Goal: Information Seeking & Learning: Learn about a topic

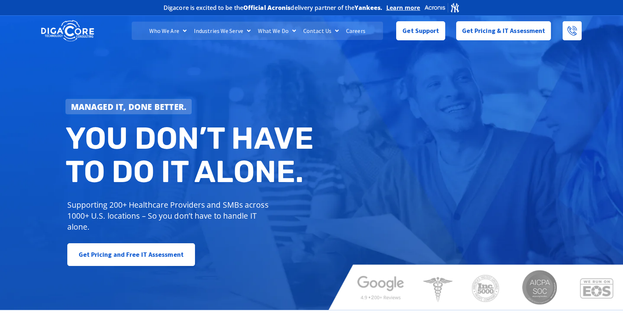
click at [360, 30] on link "Careers" at bounding box center [355, 31] width 27 height 18
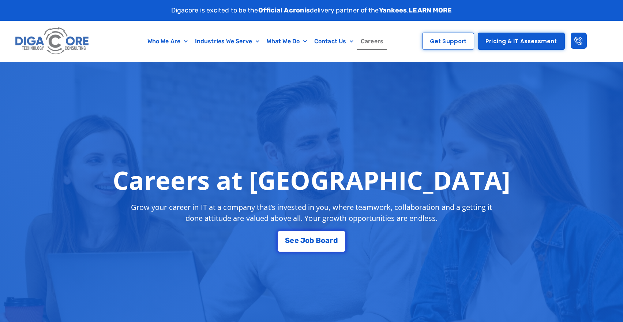
scroll to position [183, 0]
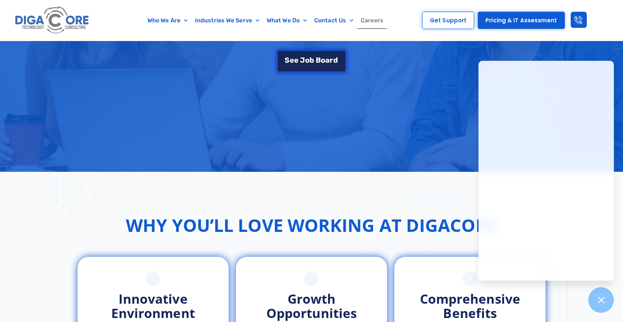
click at [334, 61] on span "d" at bounding box center [335, 59] width 5 height 7
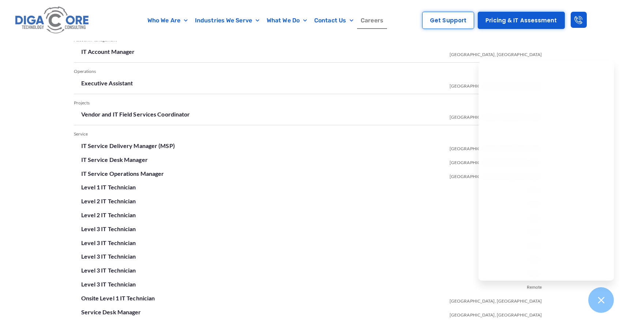
scroll to position [1257, 0]
click at [603, 292] on div at bounding box center [601, 299] width 27 height 27
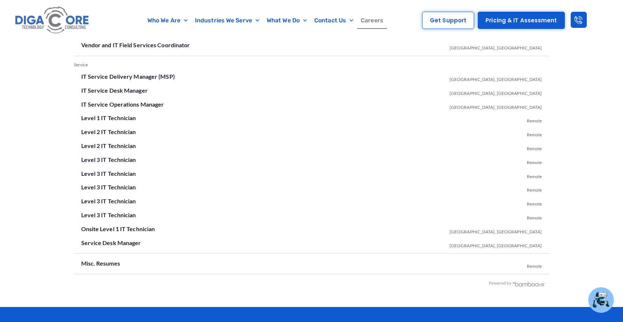
scroll to position [1330, 0]
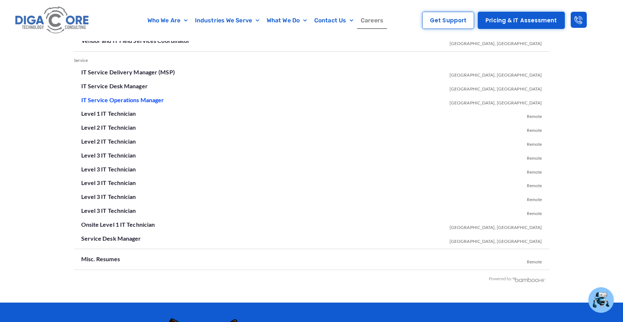
click at [140, 101] on link "IT Service Operations Manager" at bounding box center [122, 99] width 83 height 7
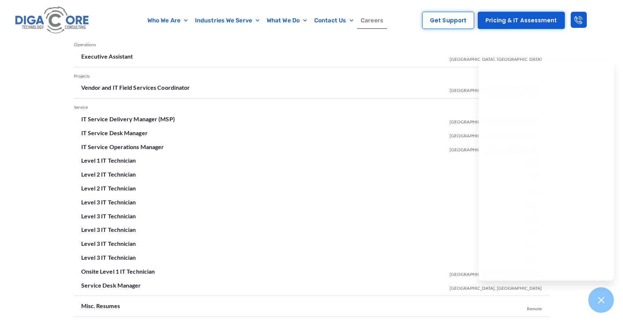
scroll to position [1326, 0]
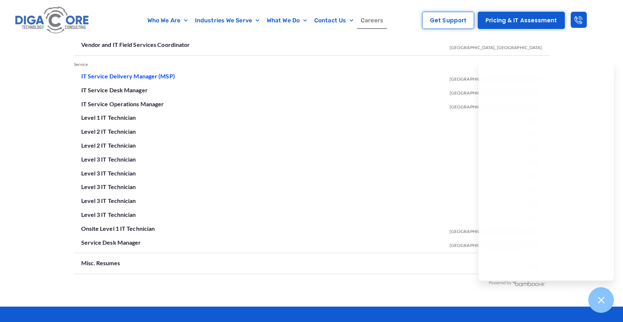
click at [122, 75] on link "IT Service Delivery Manager (MSP)" at bounding box center [128, 75] width 94 height 7
